Goal: Communication & Community: Answer question/provide support

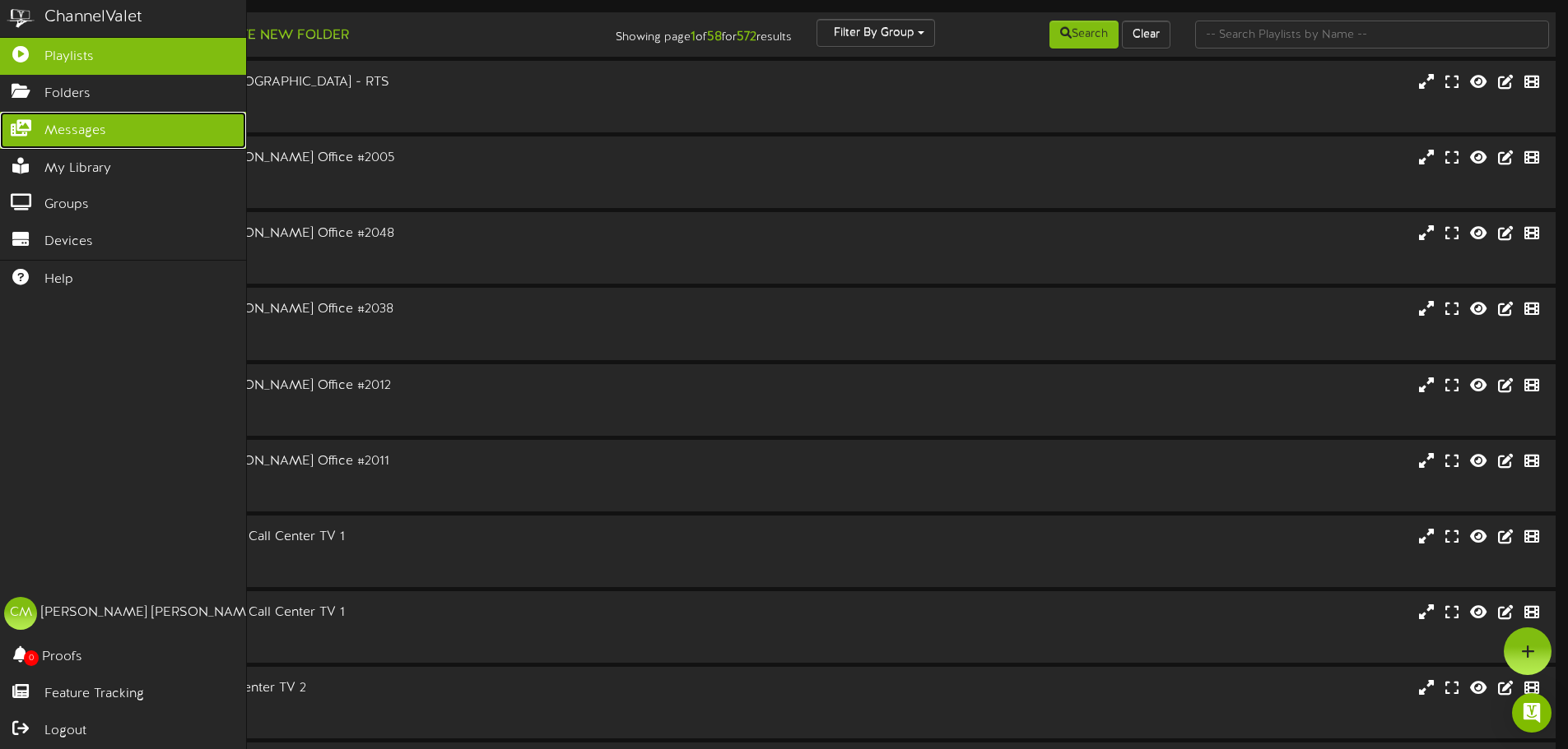
click at [56, 129] on span "Messages" at bounding box center [74, 131] width 61 height 19
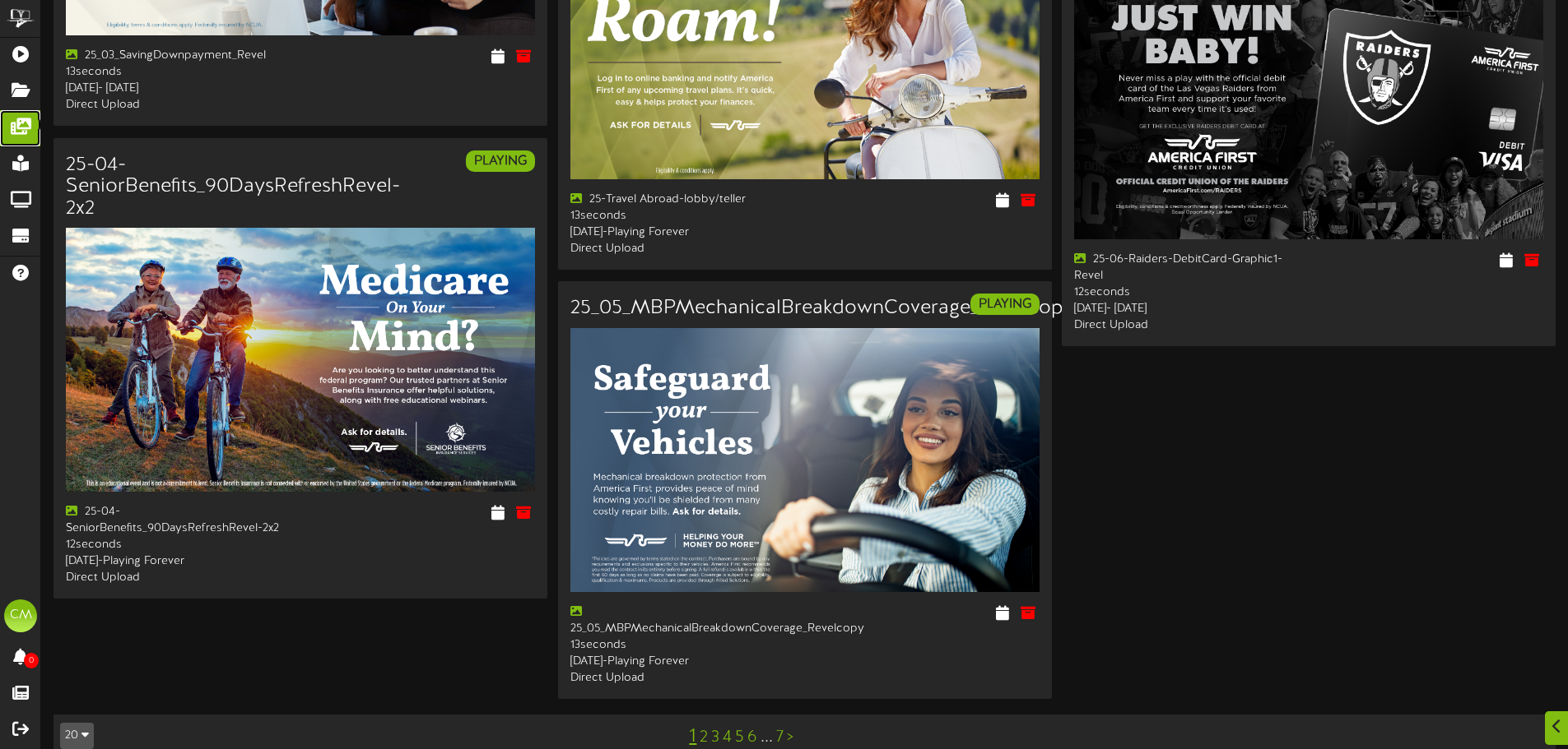
scroll to position [2480, 0]
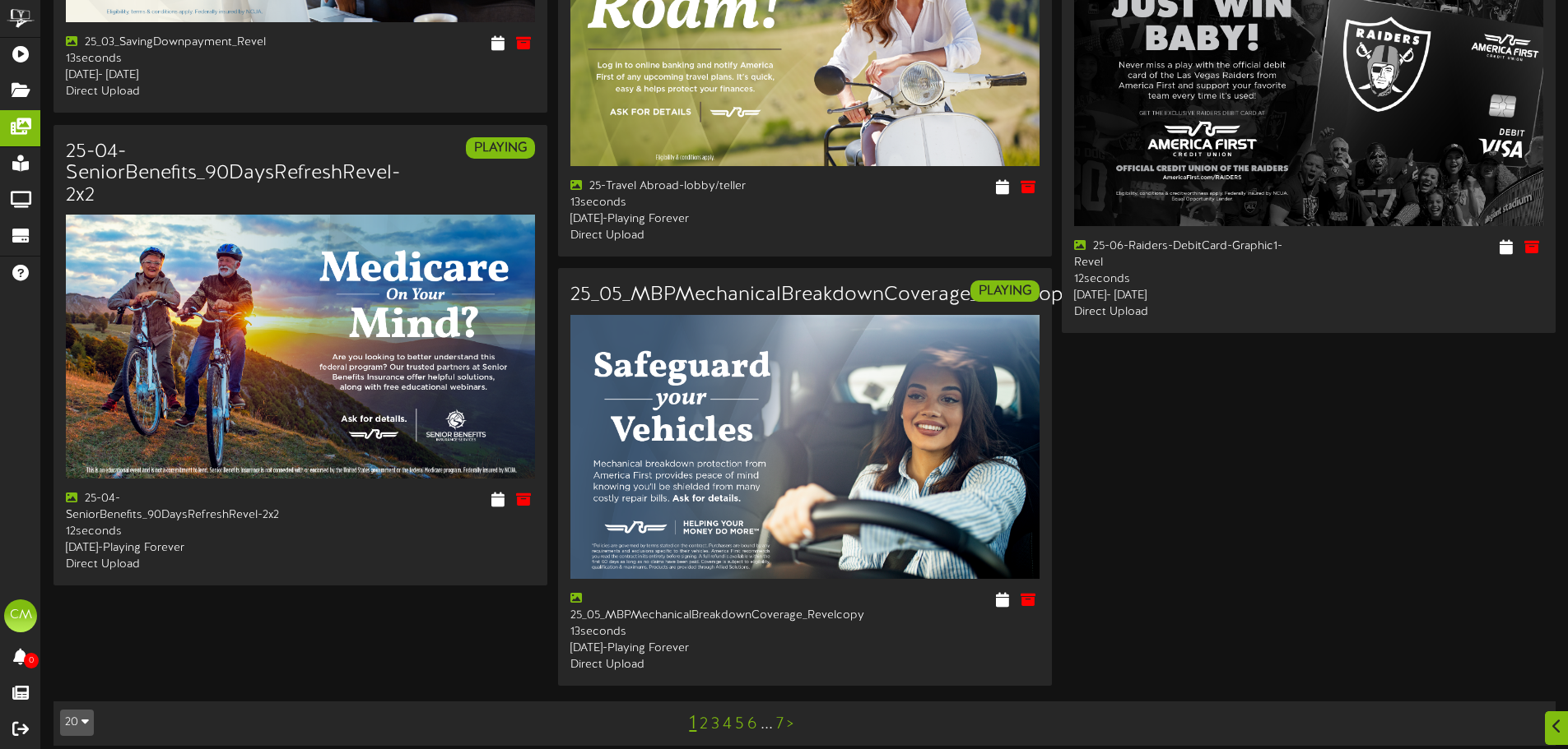
click at [704, 715] on link "2" at bounding box center [704, 724] width 9 height 18
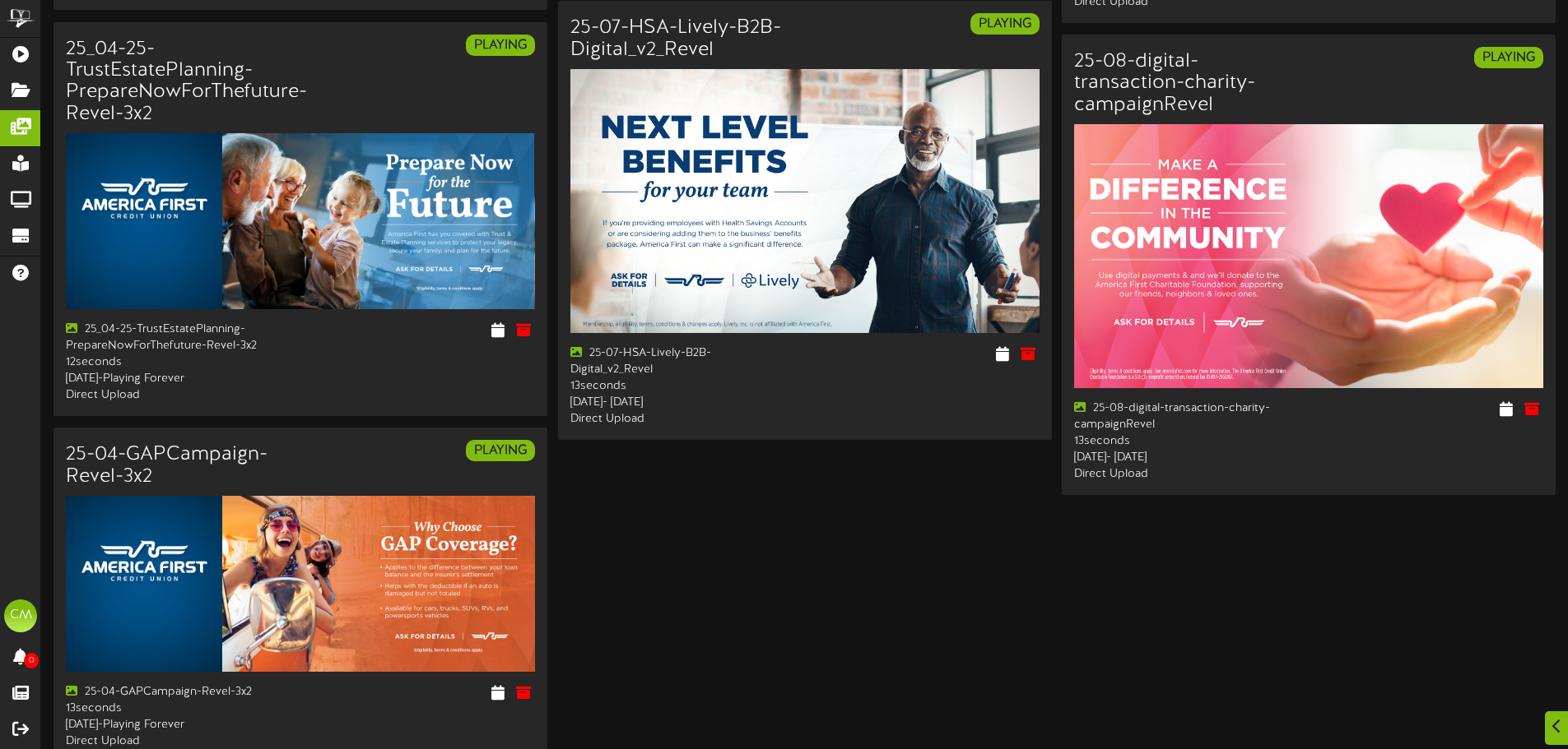
scroll to position [2269, 0]
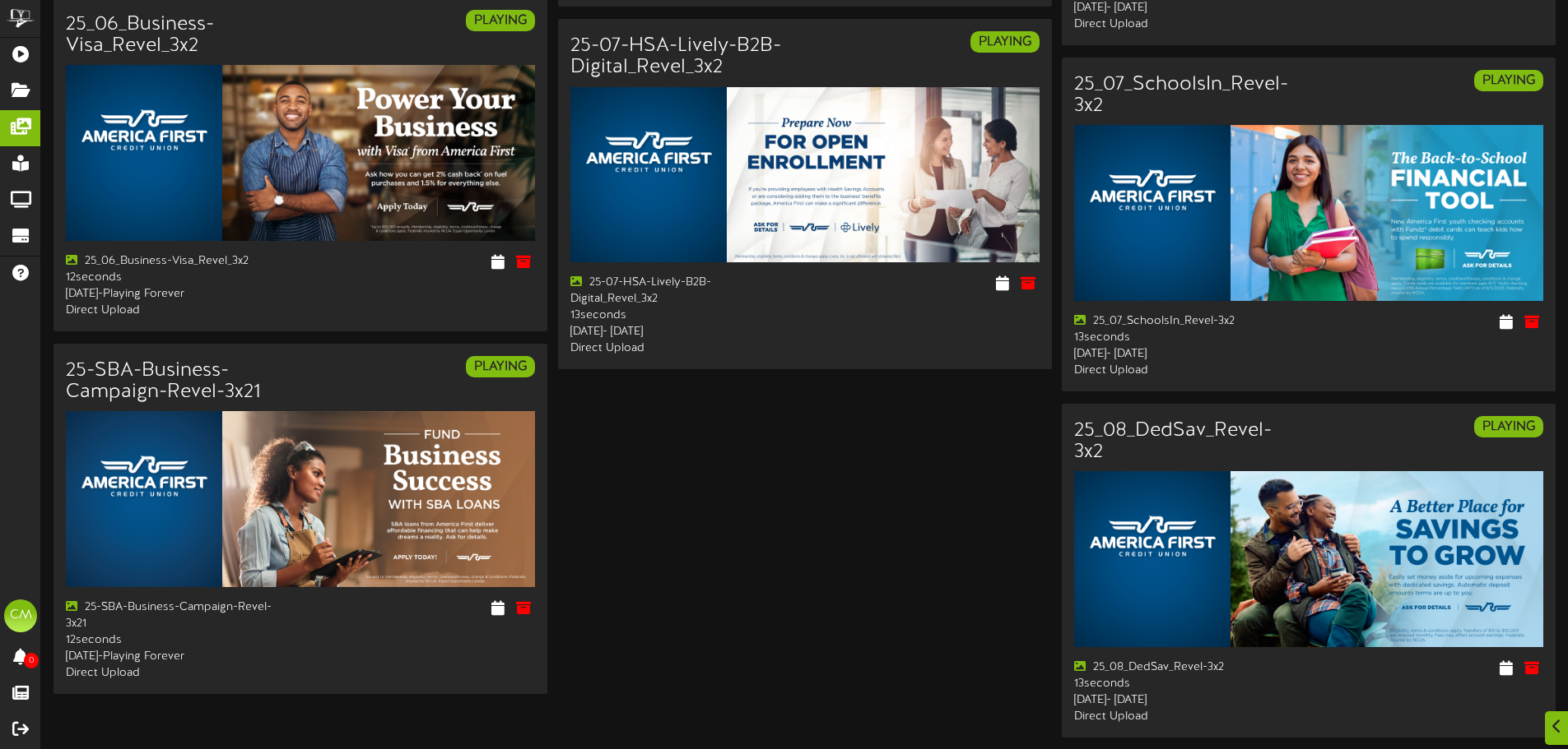
scroll to position [1958, 0]
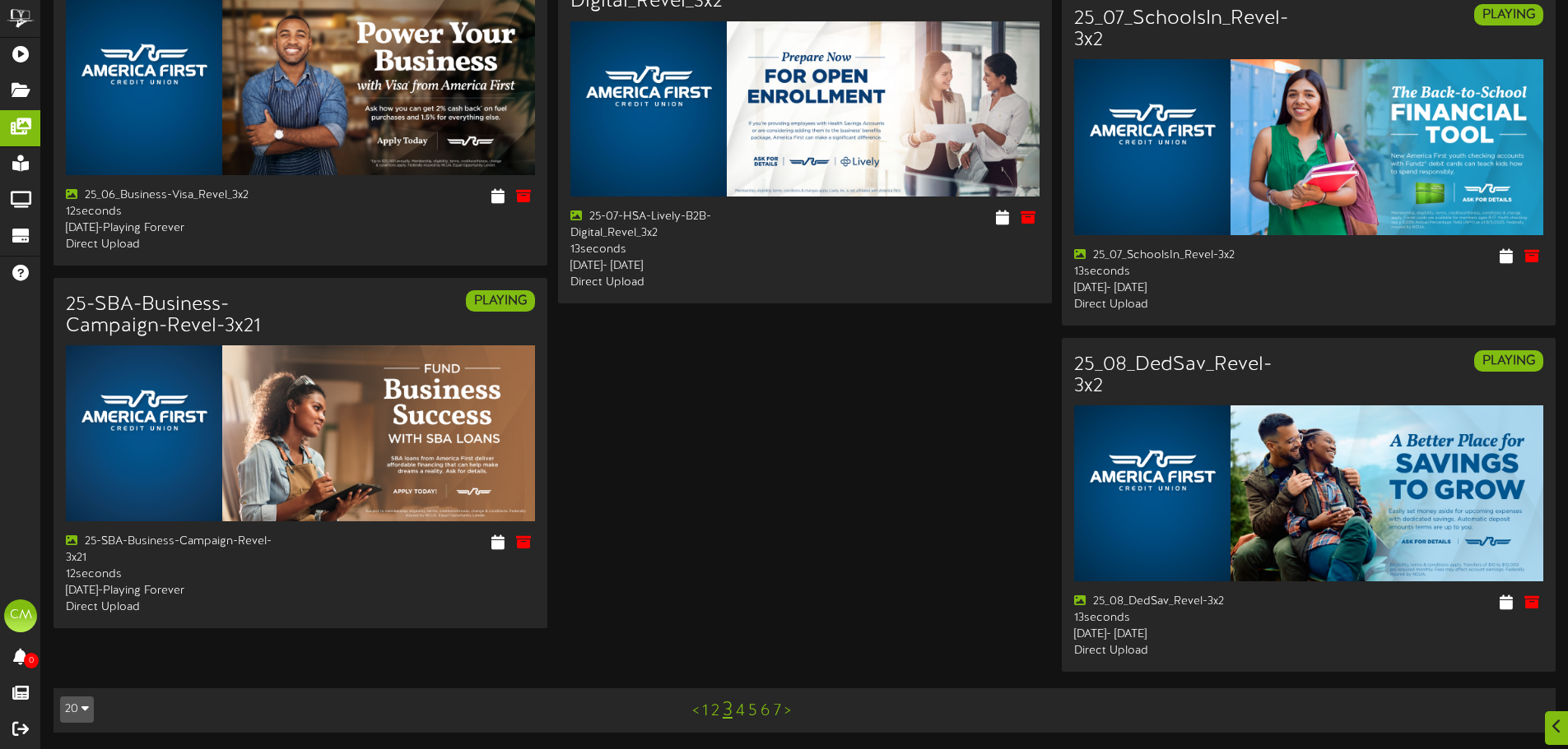
click at [742, 708] on link "4" at bounding box center [740, 711] width 9 height 18
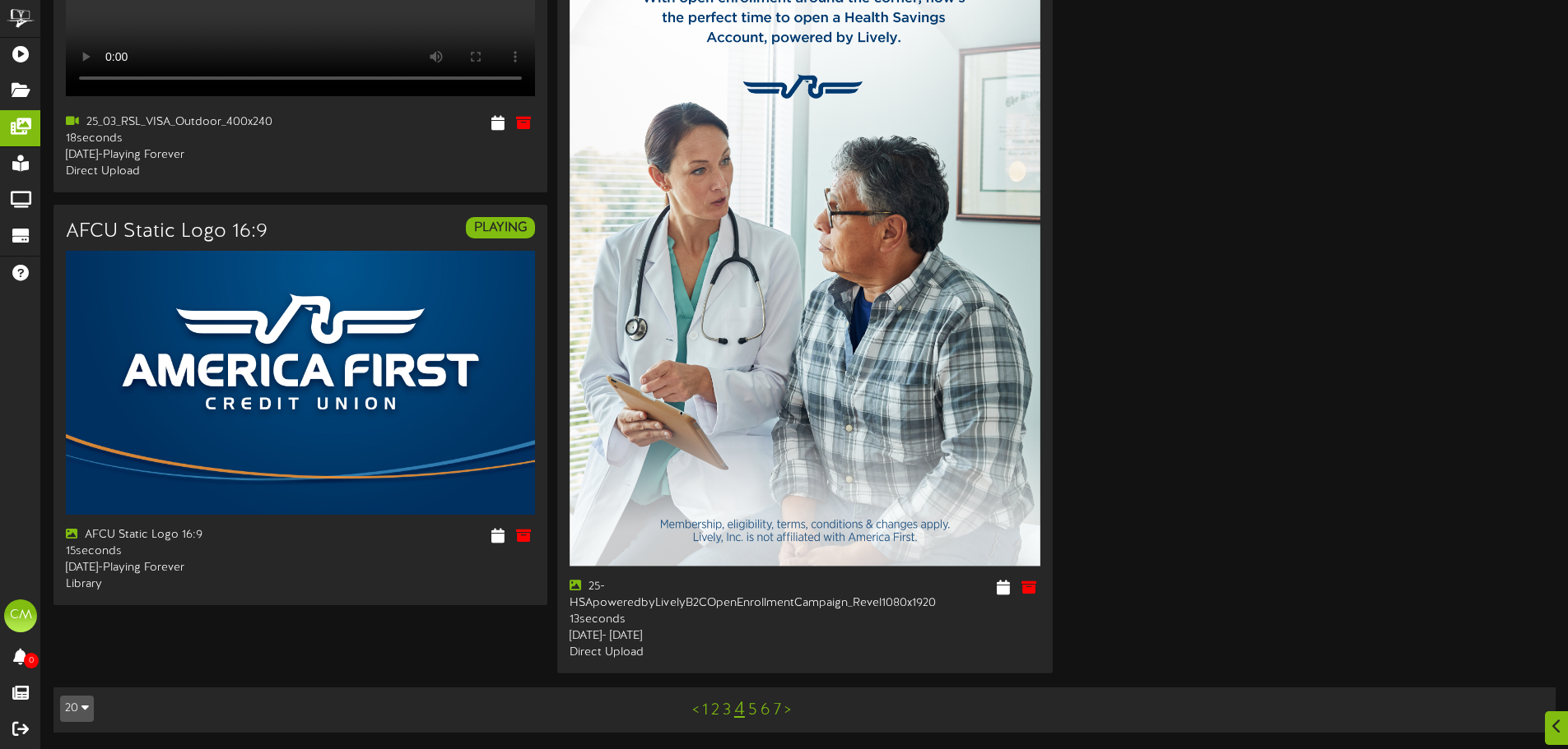
scroll to position [2929, 0]
click at [751, 708] on link "5" at bounding box center [752, 710] width 9 height 18
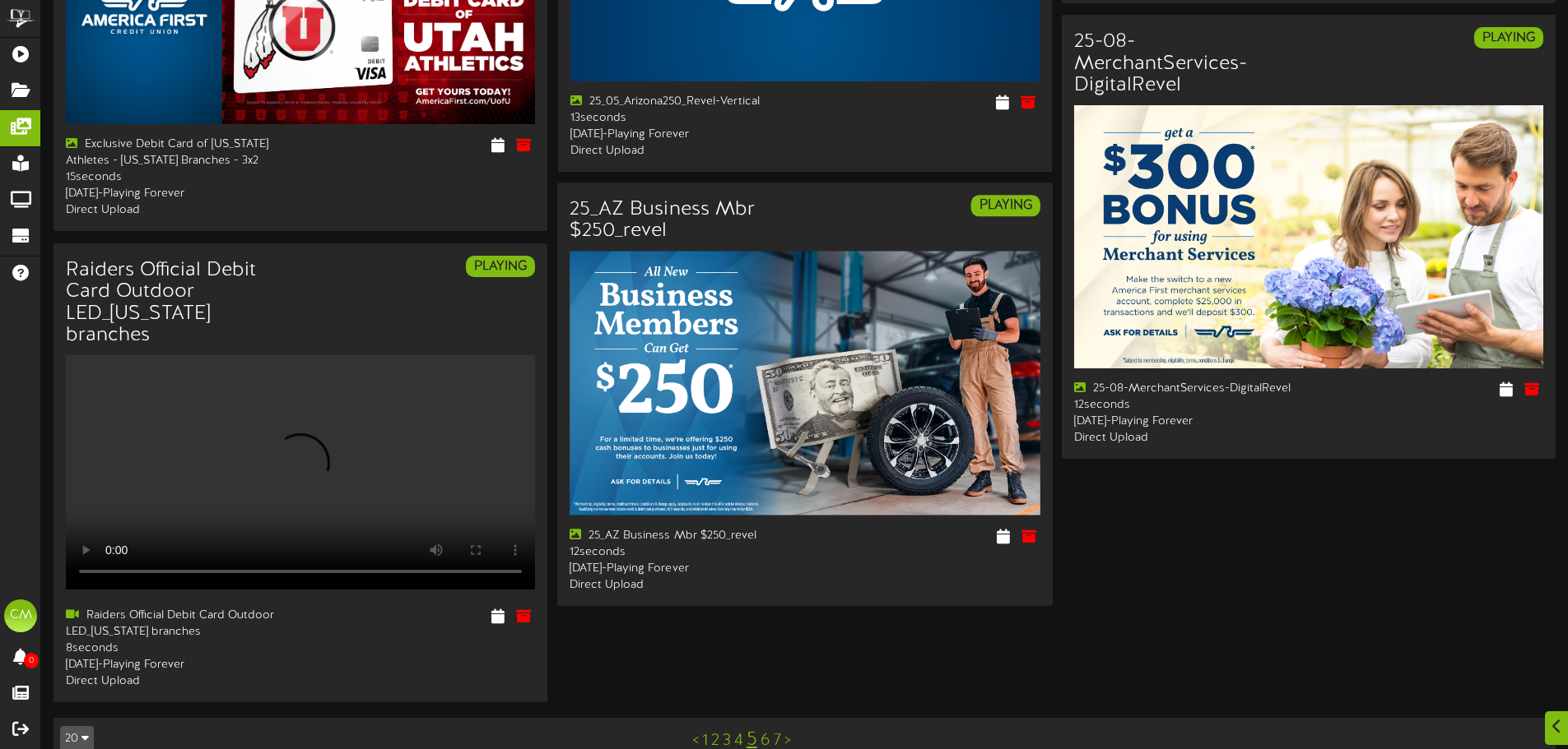
scroll to position [2467, 0]
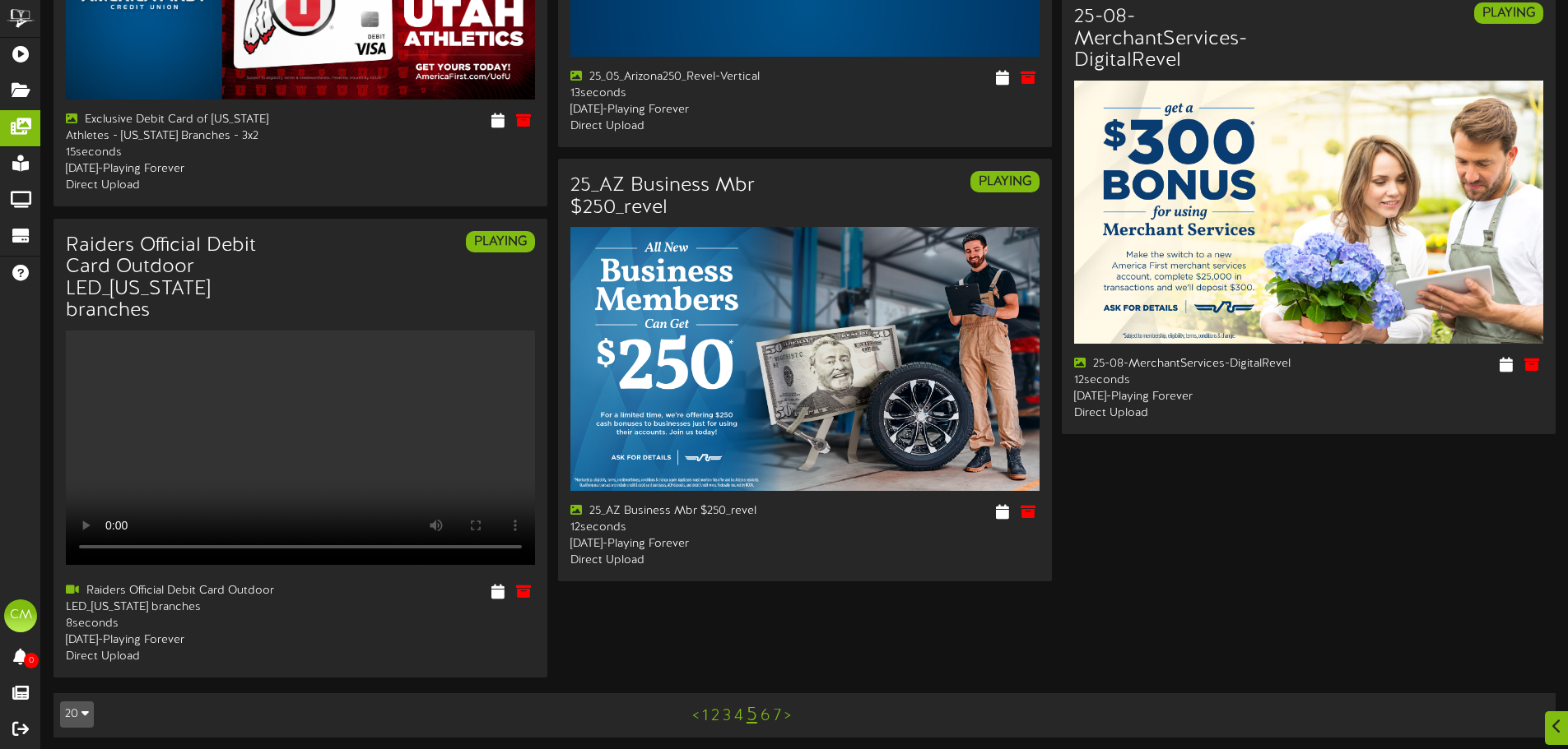
click at [765, 709] on link "6" at bounding box center [765, 716] width 9 height 18
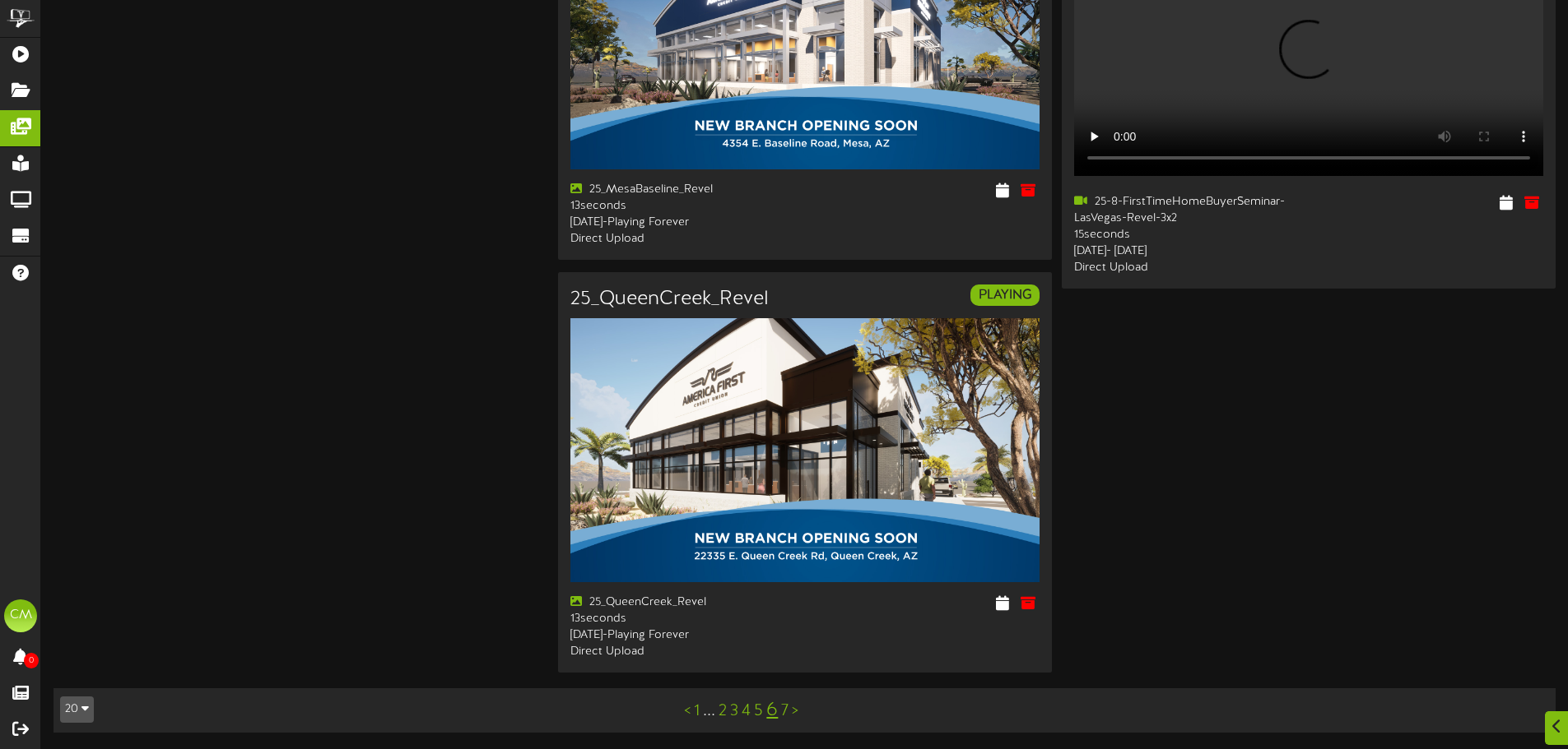
scroll to position [3477, 0]
click at [785, 709] on link "7" at bounding box center [784, 711] width 8 height 18
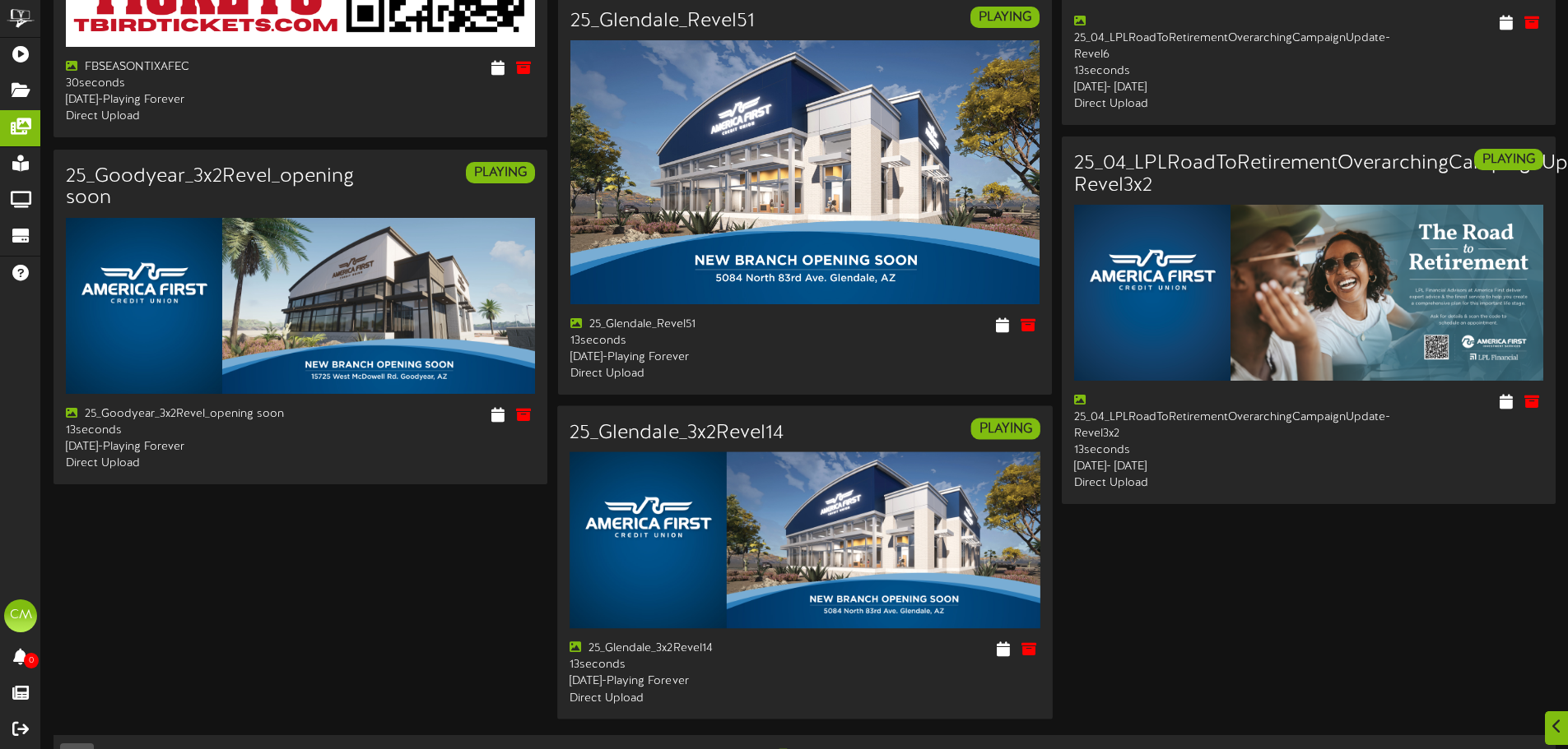
scroll to position [1188, 0]
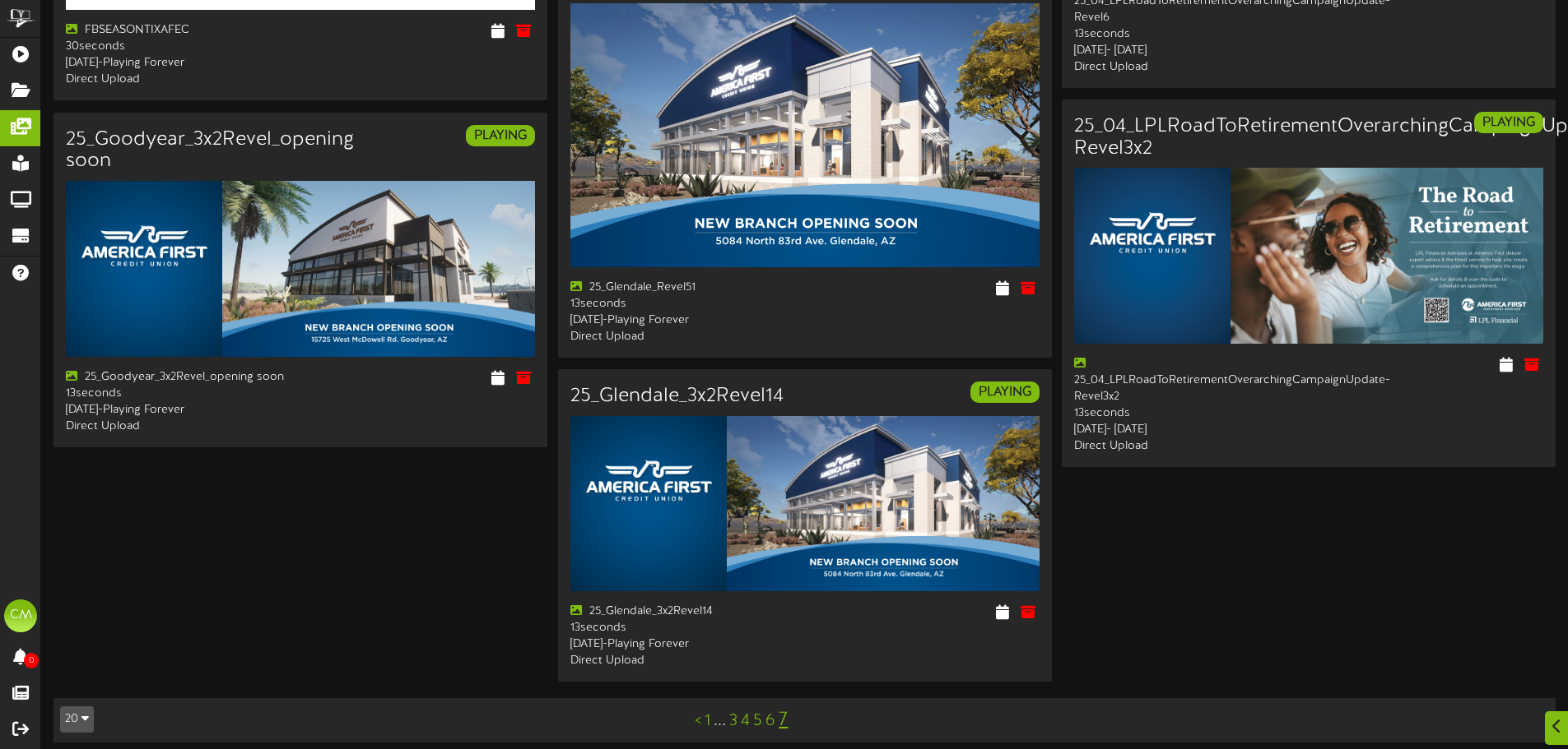
click at [706, 712] on link "1" at bounding box center [707, 721] width 6 height 18
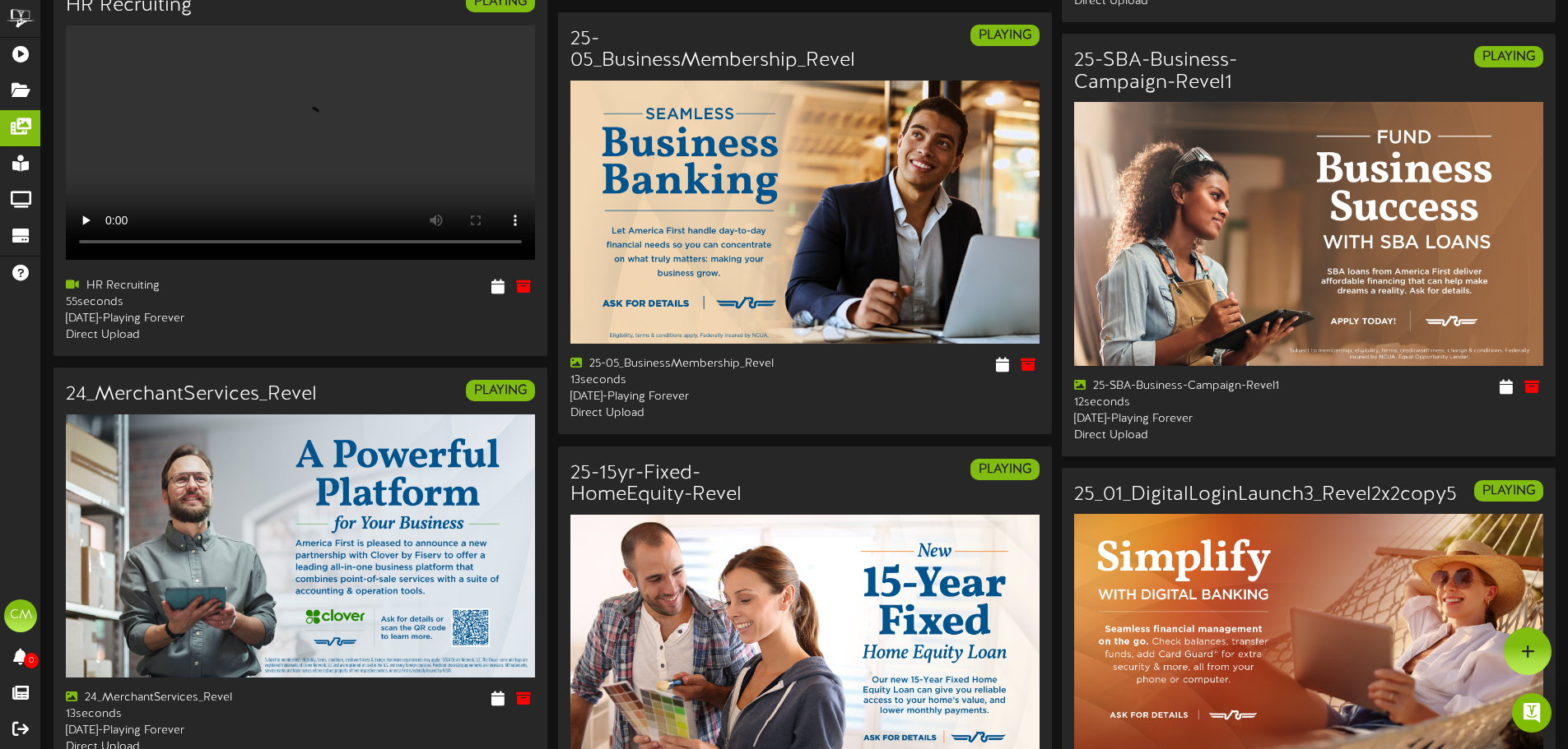
scroll to position [835, 0]
